Goal: Find specific page/section: Find specific page/section

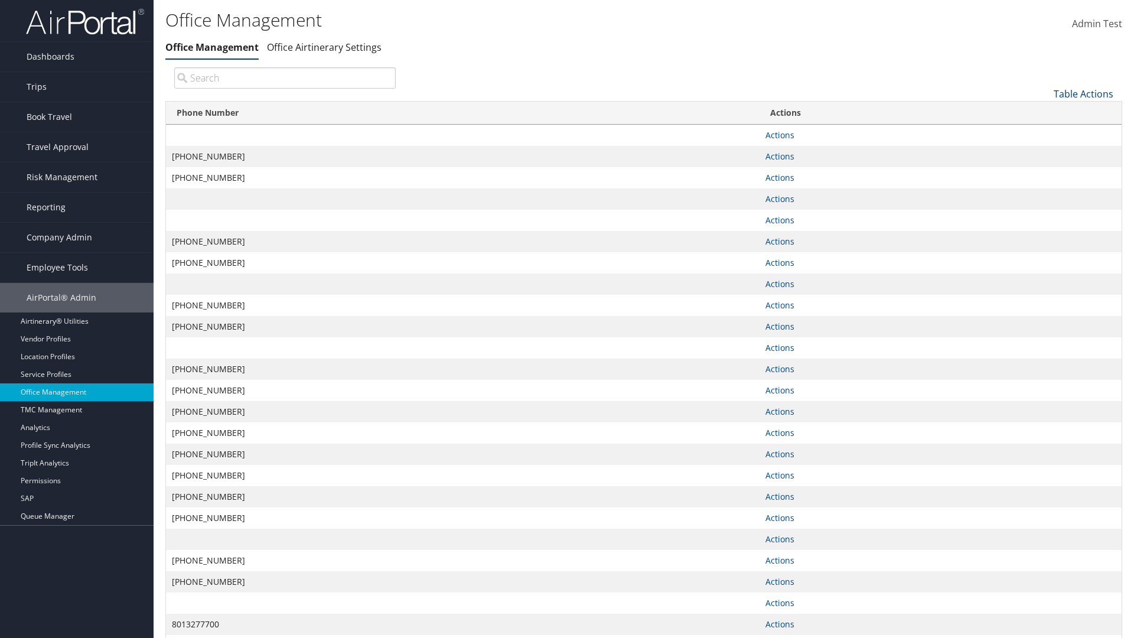
click at [1083, 93] on link "Table Actions" at bounding box center [1084, 93] width 60 height 13
click at [1044, 152] on link "Page Length" at bounding box center [1043, 152] width 155 height 20
click at [1044, 133] on link "25" at bounding box center [1043, 133] width 155 height 20
click at [1083, 93] on link "Table Actions" at bounding box center [1084, 93] width 60 height 13
click at [1044, 152] on link "Page Length" at bounding box center [1043, 152] width 155 height 20
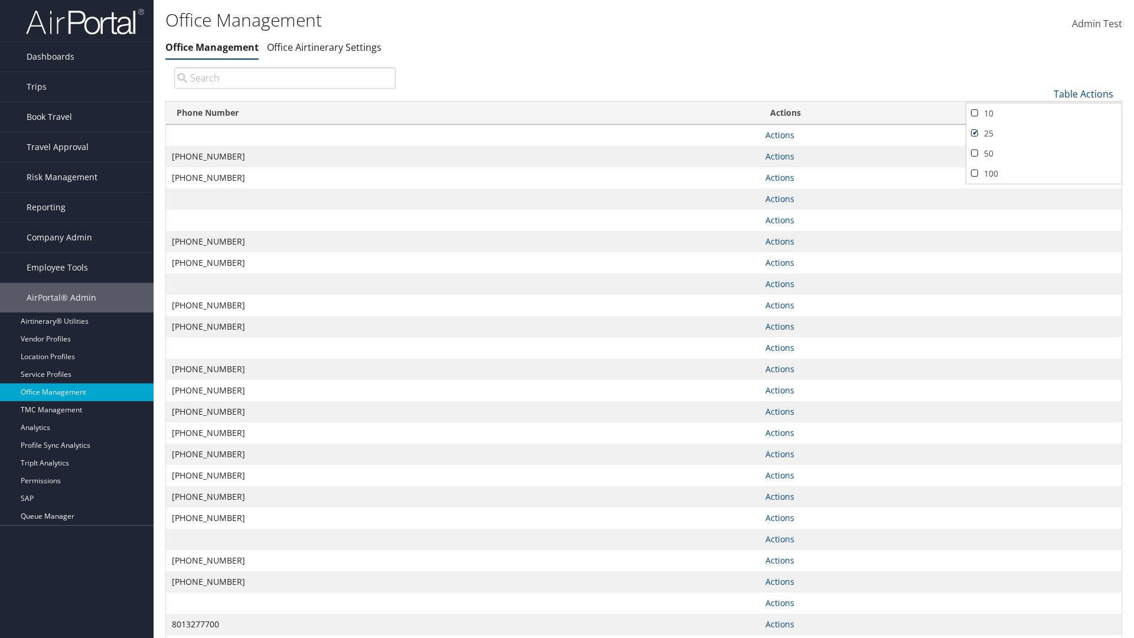
click at [1044, 153] on link "50" at bounding box center [1043, 154] width 155 height 20
click at [1083, 93] on link "Table Actions" at bounding box center [1084, 93] width 60 height 13
click at [1044, 152] on link "Page Length" at bounding box center [1043, 152] width 155 height 20
click at [1044, 173] on link "100" at bounding box center [1043, 174] width 155 height 20
click at [1083, 93] on link "Table Actions" at bounding box center [1084, 93] width 60 height 13
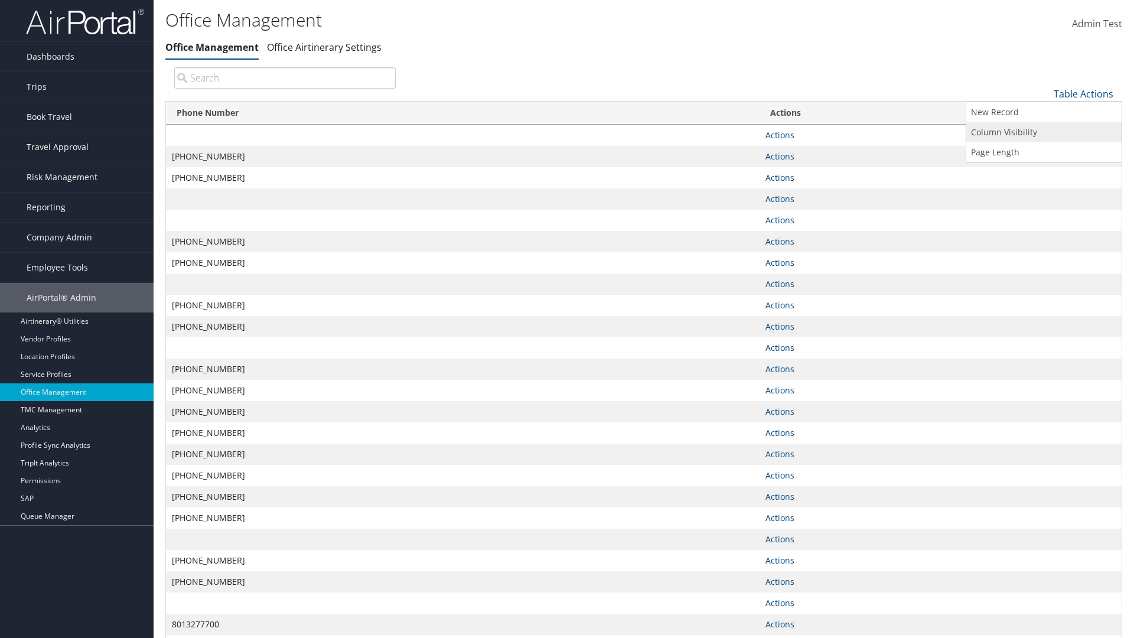
click at [1044, 132] on link "Column Visibility" at bounding box center [1043, 132] width 155 height 20
